Goal: Information Seeking & Learning: Learn about a topic

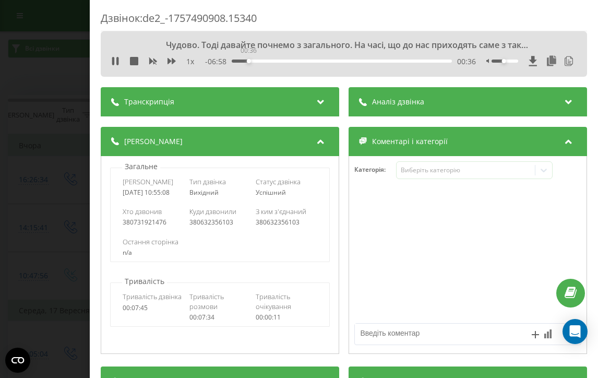
click at [248, 60] on div "00:36" at bounding box center [342, 60] width 220 height 3
click at [263, 61] on div "01:08" at bounding box center [342, 60] width 220 height 3
click at [275, 62] on div "01:32" at bounding box center [342, 60] width 220 height 3
click at [282, 62] on div "01:36" at bounding box center [342, 60] width 220 height 3
click at [290, 60] on div "02:05" at bounding box center [342, 60] width 220 height 3
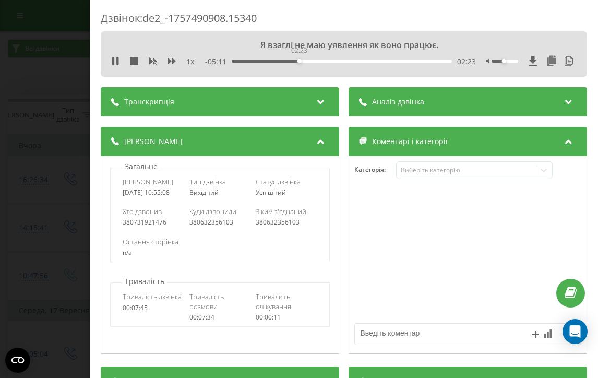
click at [299, 62] on div "02:23" at bounding box center [342, 60] width 220 height 3
click at [308, 62] on div "02:24" at bounding box center [342, 60] width 220 height 3
click at [323, 62] on div "02:43" at bounding box center [342, 60] width 220 height 3
click at [332, 60] on div "03:32" at bounding box center [342, 60] width 220 height 3
click at [339, 60] on div "03:32" at bounding box center [342, 60] width 220 height 3
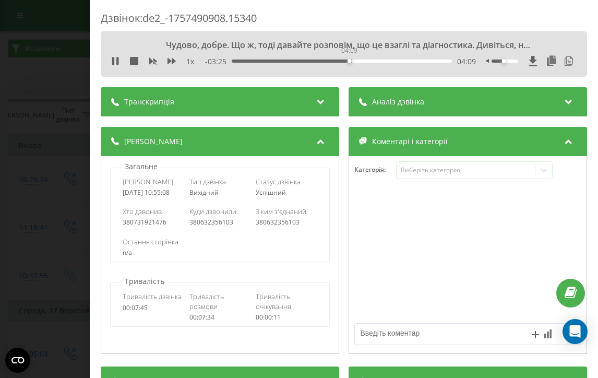
click at [349, 60] on div "04:09" at bounding box center [342, 60] width 220 height 3
click at [359, 60] on div "04:10" at bounding box center [342, 60] width 220 height 3
click at [373, 62] on div "04:37" at bounding box center [342, 60] width 220 height 3
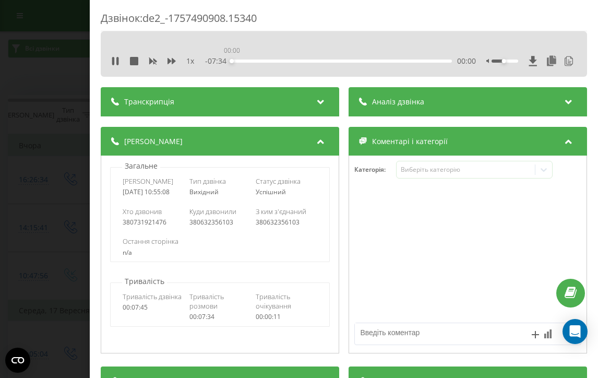
click at [380, 61] on div "00:00" at bounding box center [342, 60] width 220 height 3
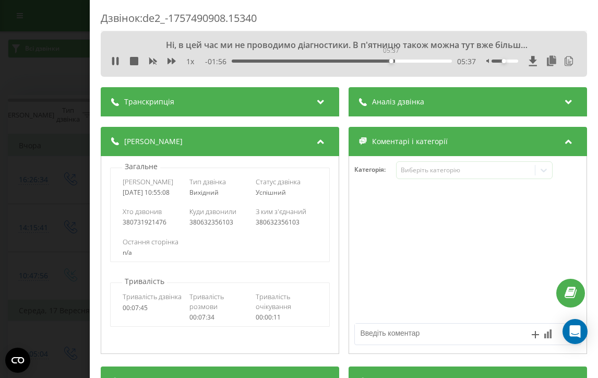
click at [391, 61] on div "05:37" at bounding box center [342, 60] width 220 height 3
click at [404, 60] on div "05:39" at bounding box center [342, 60] width 220 height 3
click at [412, 62] on div "06:22" at bounding box center [342, 60] width 220 height 3
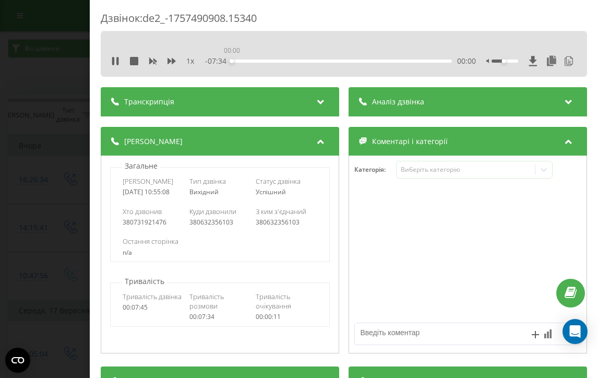
click at [419, 62] on div "00:00" at bounding box center [342, 60] width 220 height 3
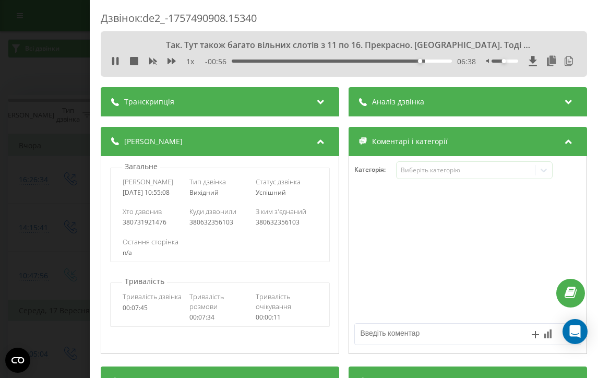
click at [427, 60] on div "06:38" at bounding box center [342, 60] width 220 height 3
click at [433, 61] on div "07:06" at bounding box center [342, 60] width 220 height 3
click at [443, 60] on div "07:13" at bounding box center [342, 60] width 220 height 3
click at [118, 63] on icon at bounding box center [117, 61] width 2 height 8
